Goal: Information Seeking & Learning: Learn about a topic

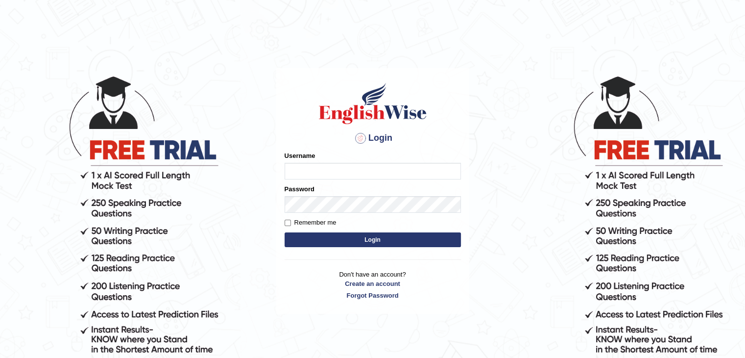
click at [302, 176] on input "Username" at bounding box center [373, 171] width 176 height 17
type input "nipenyogesh"
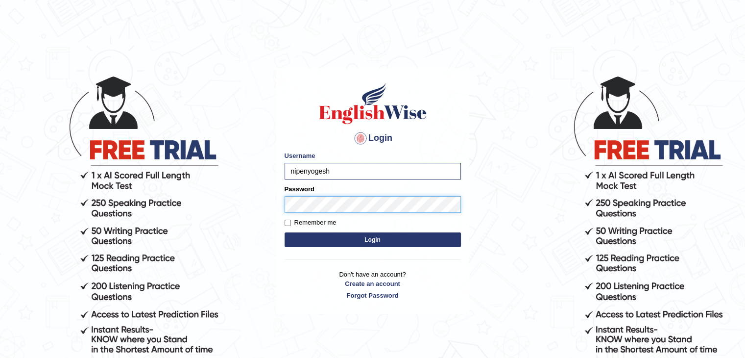
click at [285, 232] on button "Login" at bounding box center [373, 239] width 176 height 15
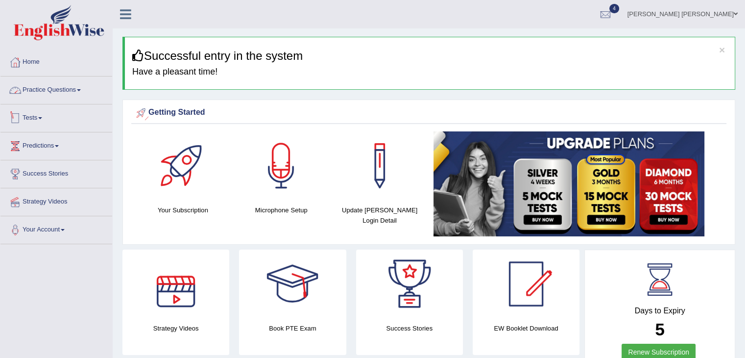
click at [37, 90] on link "Practice Questions" at bounding box center [56, 88] width 112 height 24
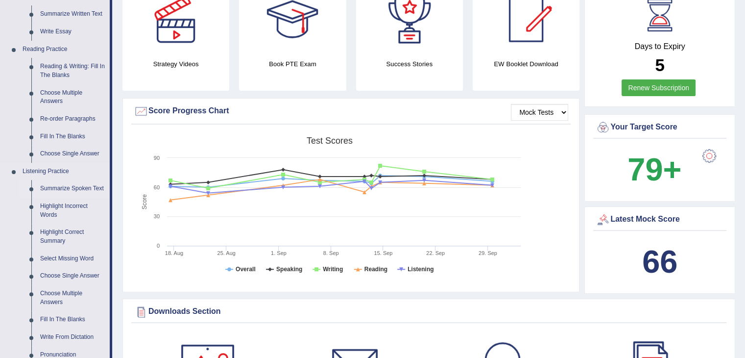
scroll to position [265, 0]
click at [350, 92] on div "Strategy Videos Book PTE Exam Success Stories EW Booklet Download" at bounding box center [351, 41] width 467 height 113
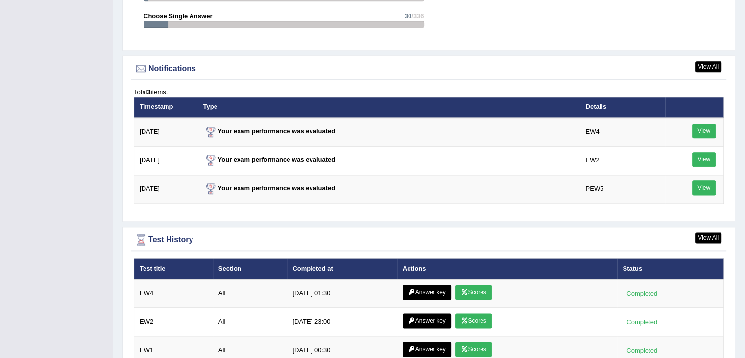
scroll to position [1205, 0]
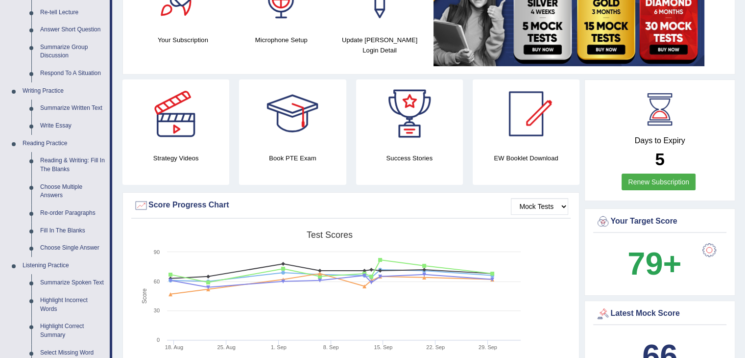
scroll to position [0, 0]
